Goal: Information Seeking & Learning: Learn about a topic

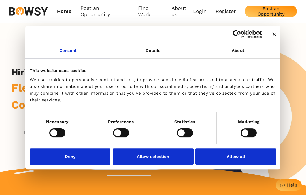
click at [80, 160] on button "Deny" at bounding box center [70, 157] width 81 height 16
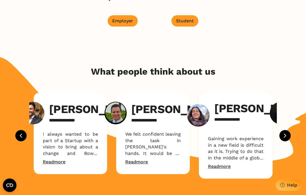
scroll to position [606, 0]
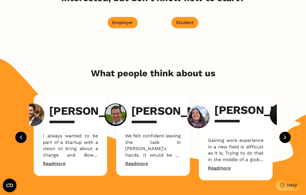
click at [189, 25] on div "Student" at bounding box center [185, 22] width 18 height 5
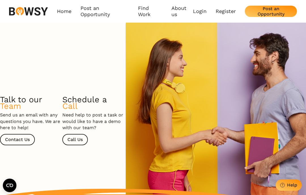
click at [223, 11] on link "Register" at bounding box center [225, 11] width 20 height 6
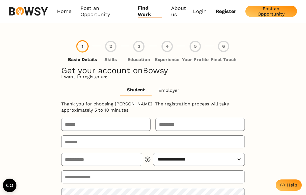
click at [203, 14] on link "Login" at bounding box center [200, 11] width 14 height 6
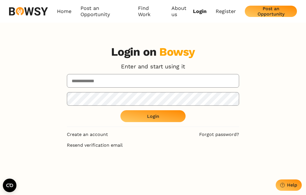
click at [88, 12] on link "Post an Opportunity" at bounding box center [104, 11] width 48 height 13
click at [58, 15] on link "Home" at bounding box center [64, 11] width 14 height 13
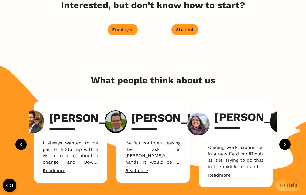
scroll to position [601, 0]
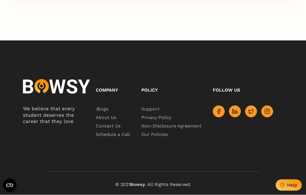
scroll to position [1144, 0]
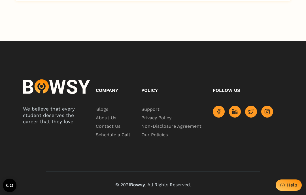
click at [266, 114] on rect at bounding box center [267, 112] width 5 height 5
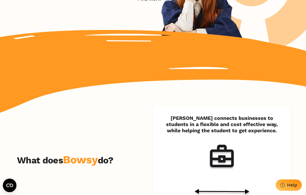
scroll to position [0, 0]
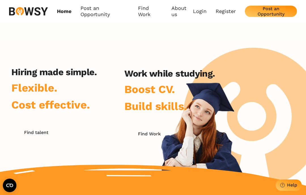
click at [173, 15] on link "About us" at bounding box center [182, 11] width 22 height 13
click at [209, 39] on link "Graduate Recruitment" at bounding box center [201, 37] width 59 height 10
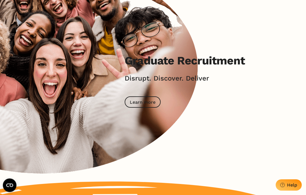
scroll to position [108, 0]
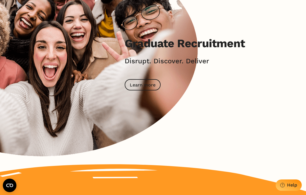
click at [146, 89] on button "Learn more" at bounding box center [143, 84] width 36 height 11
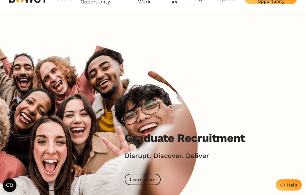
scroll to position [13, 0]
click at [147, 179] on div "Learn more" at bounding box center [143, 179] width 26 height 5
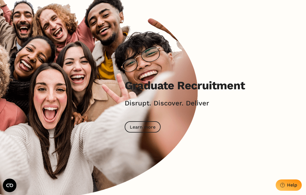
scroll to position [0, 0]
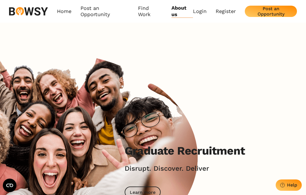
click at [226, 12] on link "Register" at bounding box center [225, 11] width 20 height 6
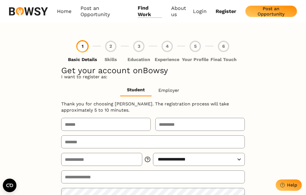
click at [60, 13] on link "Home" at bounding box center [64, 11] width 14 height 13
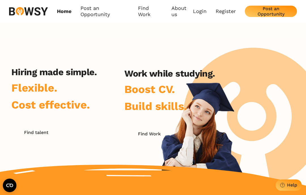
click at [148, 137] on div "Find Work" at bounding box center [149, 133] width 23 height 5
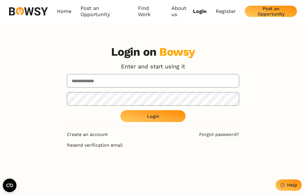
click at [65, 13] on link "Home" at bounding box center [64, 11] width 14 height 13
